Goal: Task Accomplishment & Management: Manage account settings

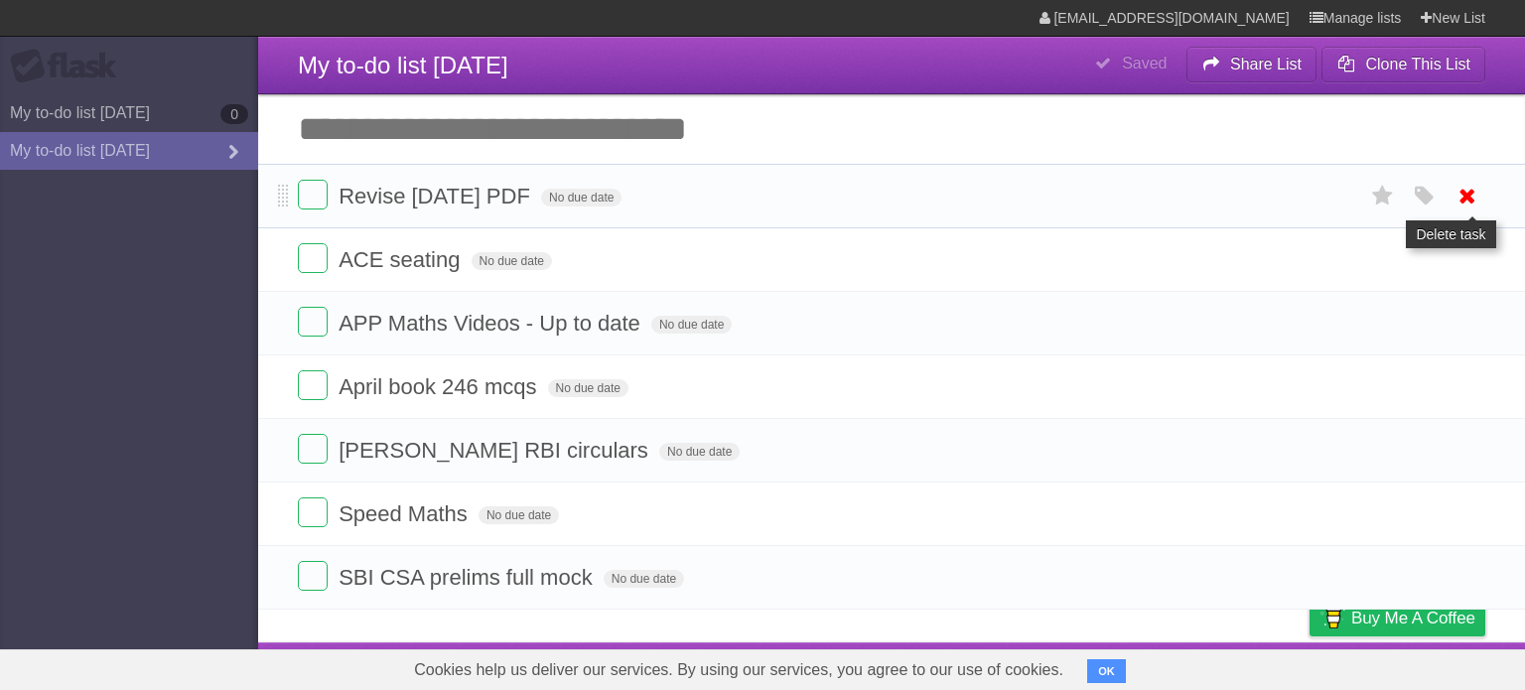
click at [1470, 198] on icon at bounding box center [1468, 196] width 28 height 33
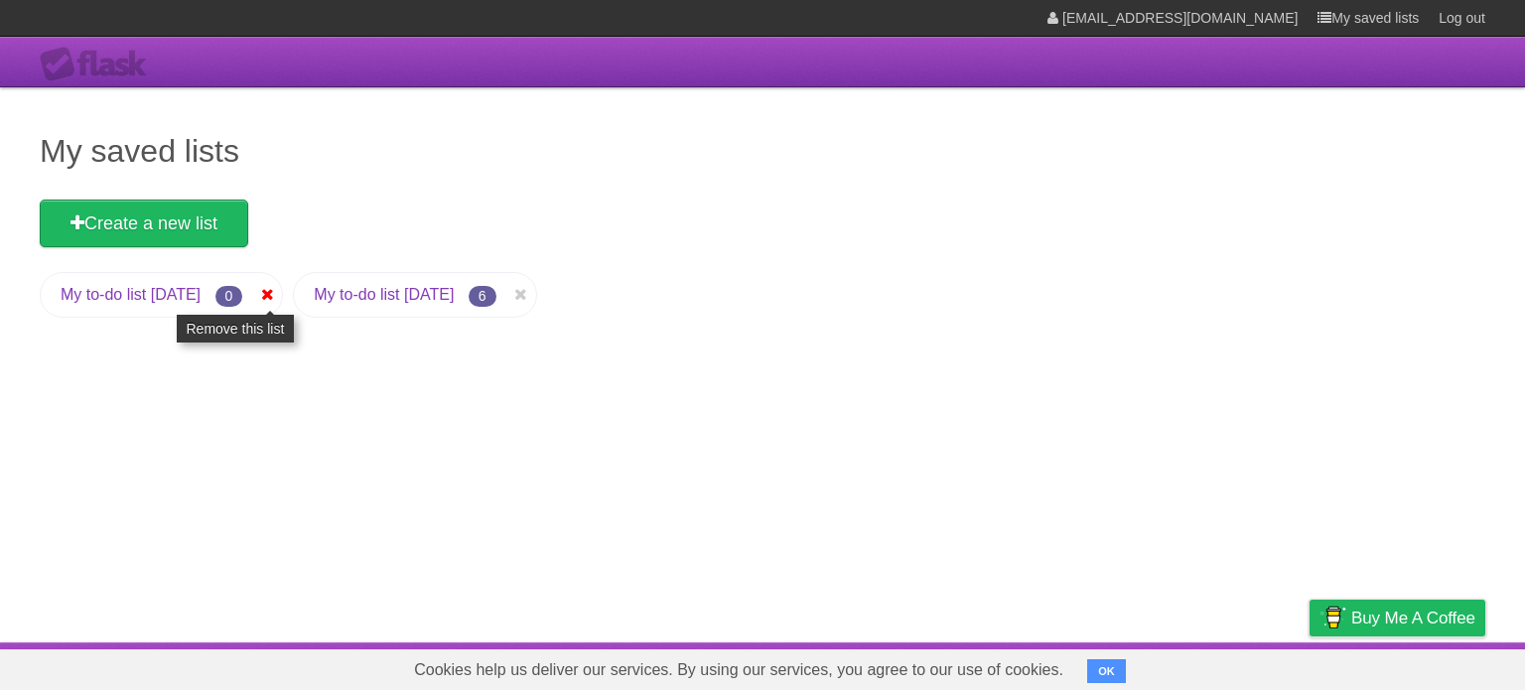
click at [277, 297] on icon at bounding box center [267, 295] width 20 height 24
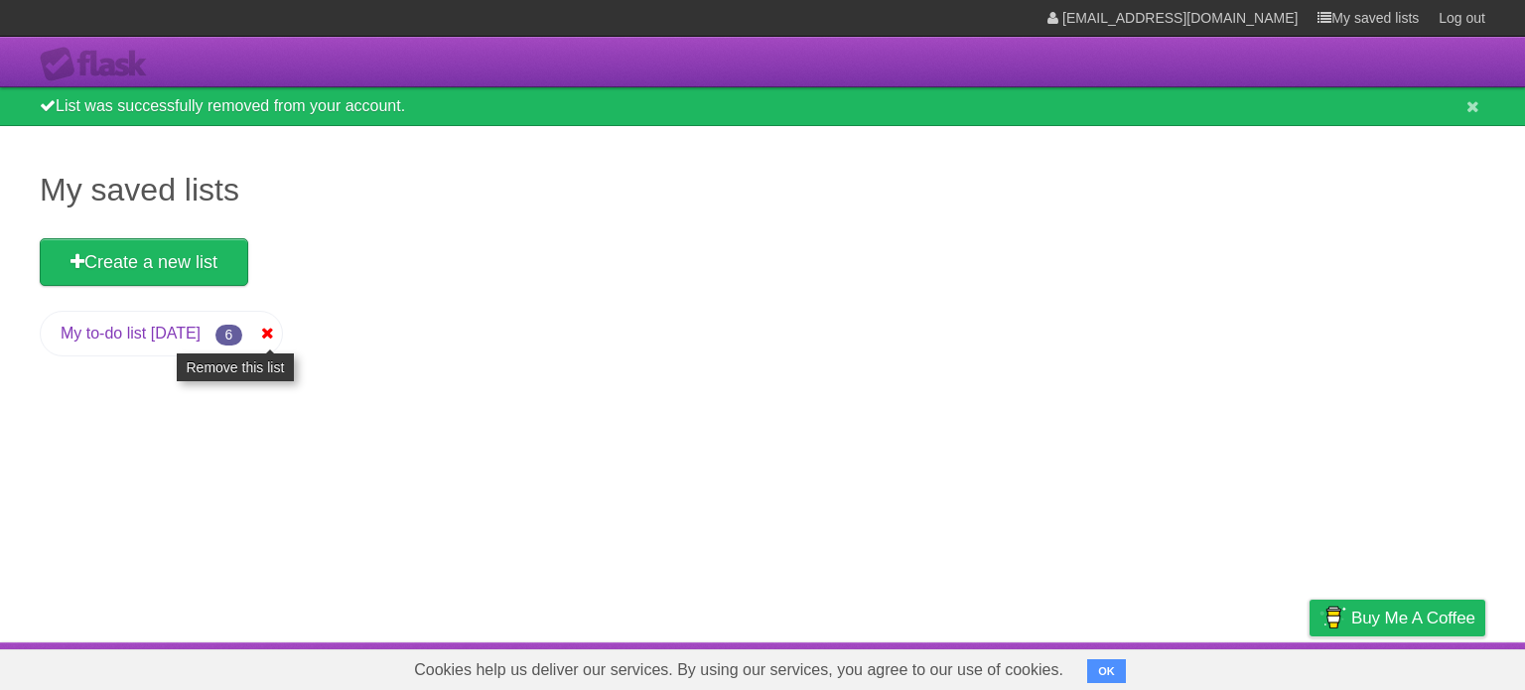
click at [277, 337] on icon at bounding box center [267, 334] width 20 height 24
